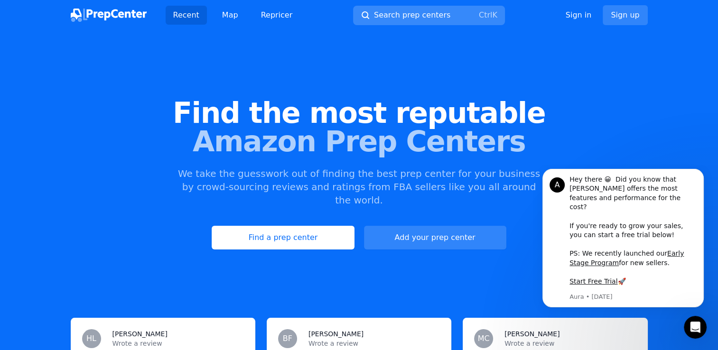
click at [438, 9] on span "Search prep centers" at bounding box center [412, 14] width 76 height 11
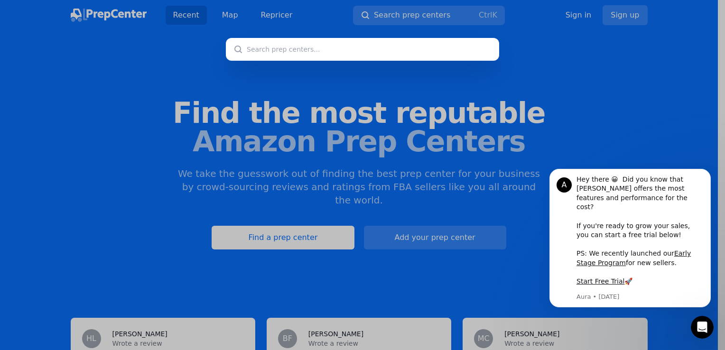
click at [398, 44] on input "text" at bounding box center [362, 49] width 273 height 23
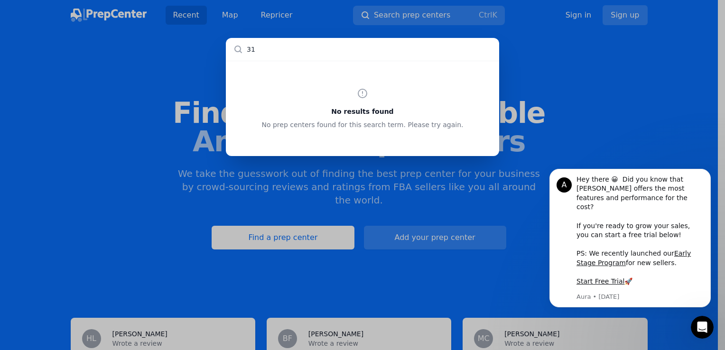
type input "3"
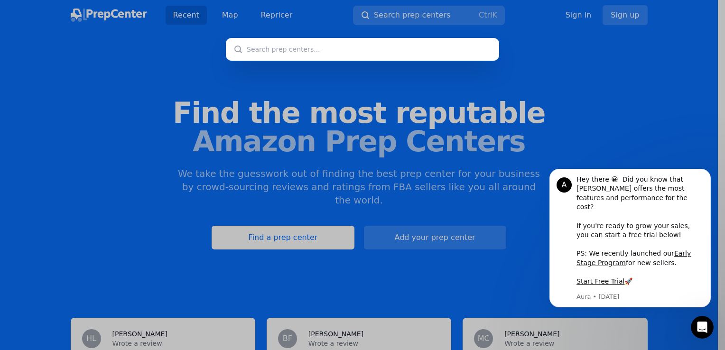
type input "S"
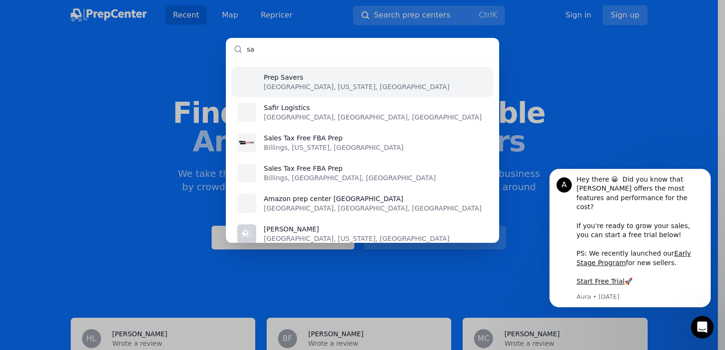
type input "s"
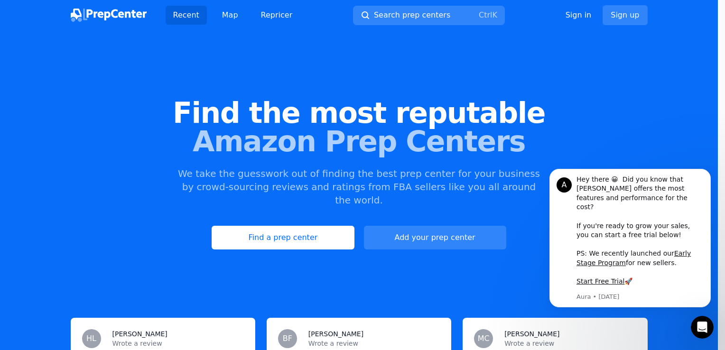
click at [232, 20] on div at bounding box center [362, 175] width 725 height 350
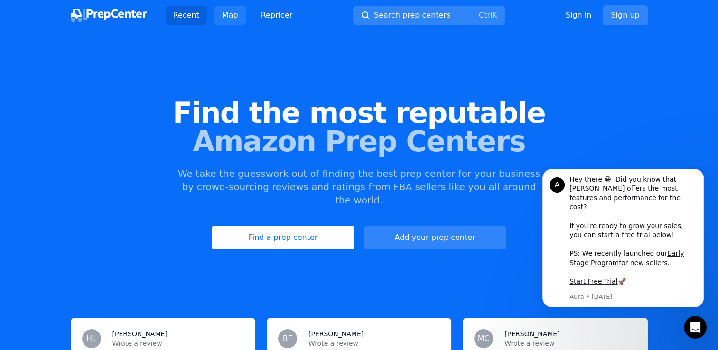
click at [232, 20] on link "Map" at bounding box center [230, 15] width 31 height 19
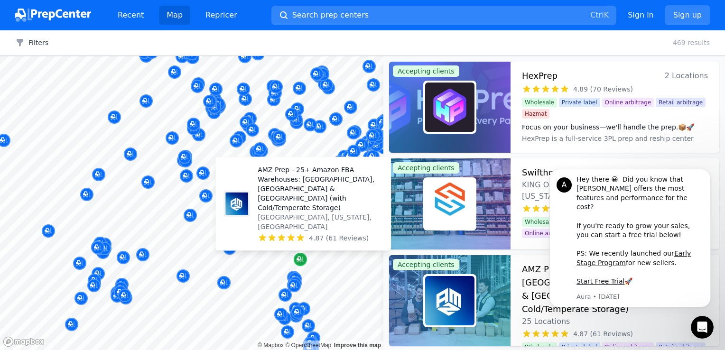
click at [303, 260] on icon "Map marker" at bounding box center [301, 260] width 8 height 6
click at [300, 260] on icon "Map marker" at bounding box center [299, 259] width 5 height 5
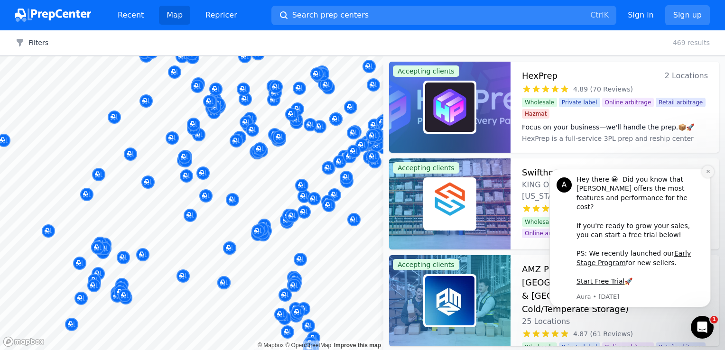
click at [708, 174] on icon "Dismiss notification" at bounding box center [708, 171] width 5 height 5
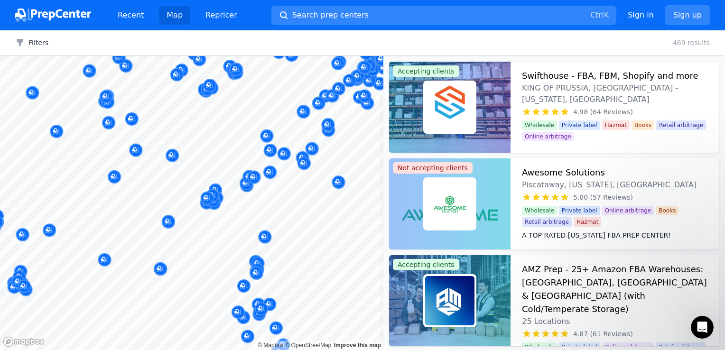
click at [276, 231] on body "Recent Map Repricer Search prep centers Ctrl K Open main menu Sign in Sign up F…" at bounding box center [362, 175] width 725 height 350
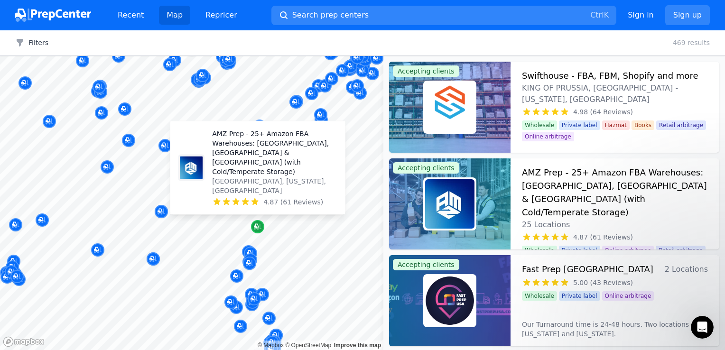
click at [258, 228] on icon "Map marker" at bounding box center [258, 227] width 8 height 6
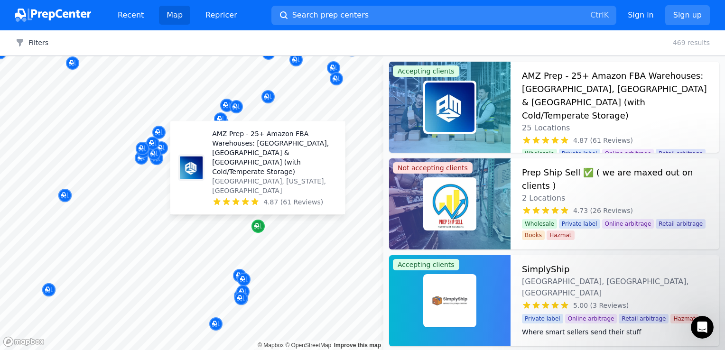
click at [258, 228] on icon "Map marker" at bounding box center [258, 227] width 8 height 6
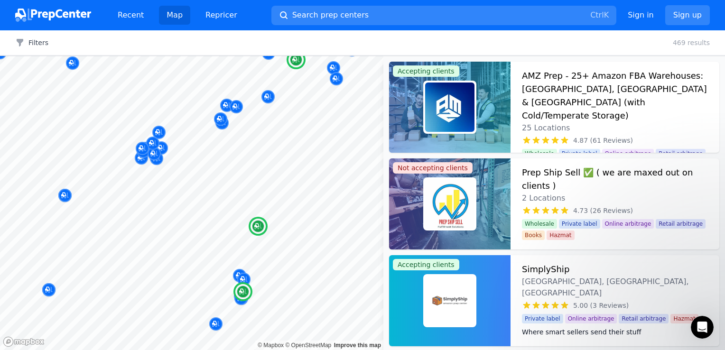
click at [547, 88] on h3 "AMZ Prep - 25+ Amazon FBA Warehouses: [GEOGRAPHIC_DATA], [GEOGRAPHIC_DATA] & [G…" at bounding box center [615, 95] width 186 height 53
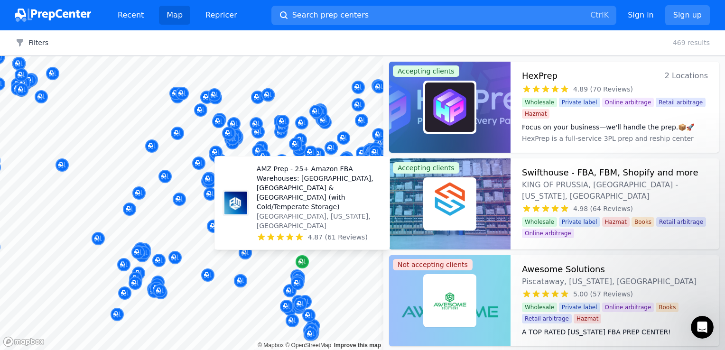
click at [303, 262] on icon "Map marker" at bounding box center [301, 261] width 5 height 5
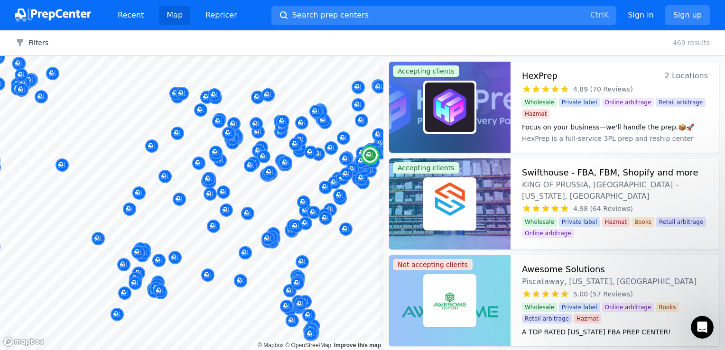
scroll to position [47, 0]
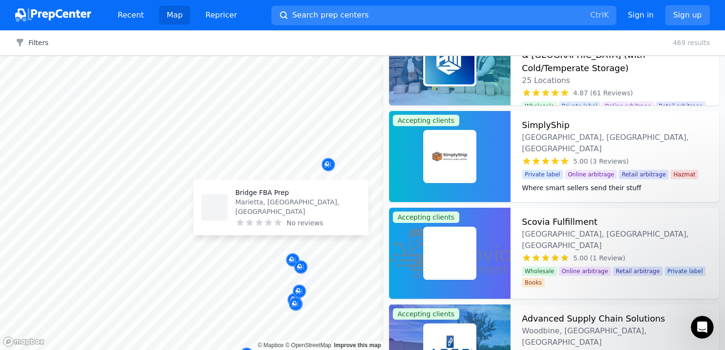
click at [298, 231] on div "Bridge FBA Prep Marietta, [GEOGRAPHIC_DATA], [GEOGRAPHIC_DATA] No reviews" at bounding box center [281, 209] width 182 height 65
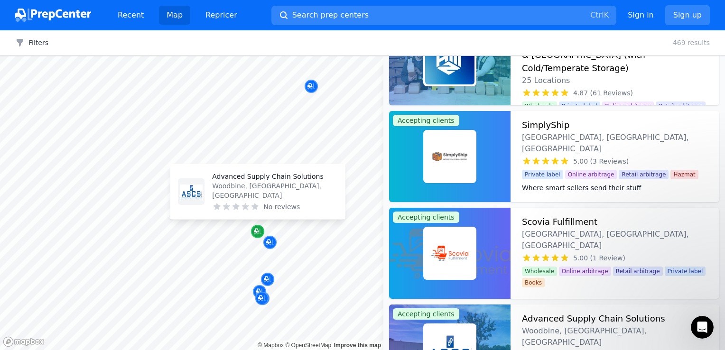
click at [256, 227] on icon "Map marker" at bounding box center [258, 231] width 8 height 9
